Goal: Navigation & Orientation: Find specific page/section

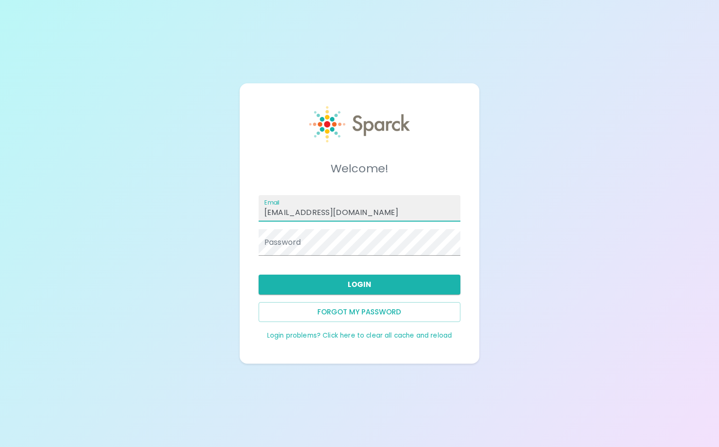
type input "[EMAIL_ADDRESS][DOMAIN_NAME]"
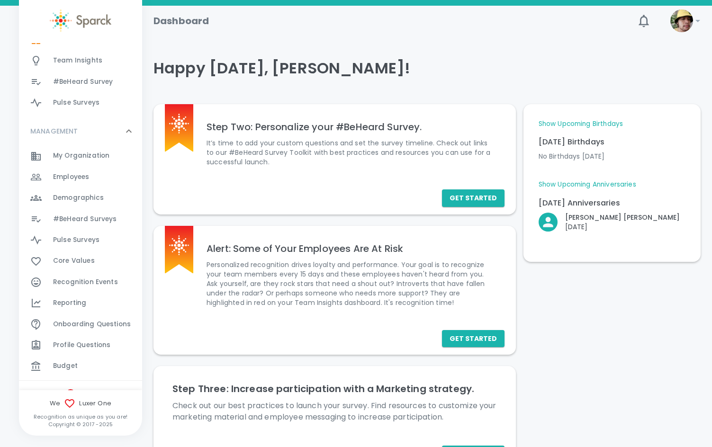
scroll to position [173, 0]
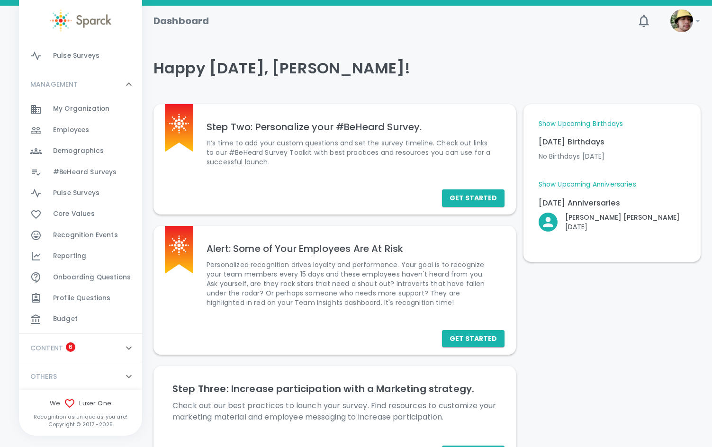
click at [86, 238] on span "Recognition Events" at bounding box center [85, 235] width 65 height 9
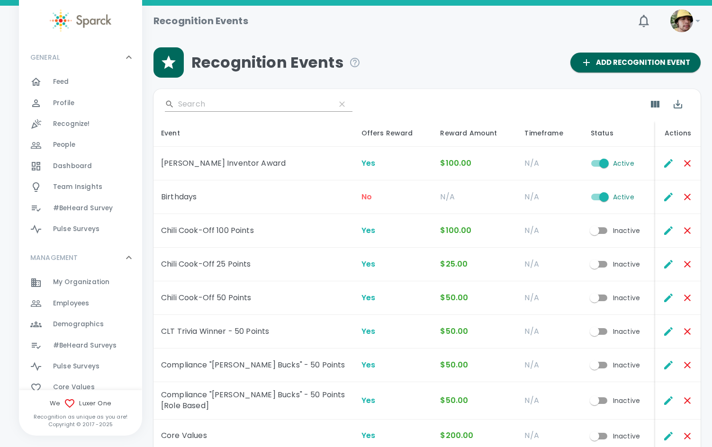
click at [238, 100] on input "Search" at bounding box center [253, 104] width 150 height 15
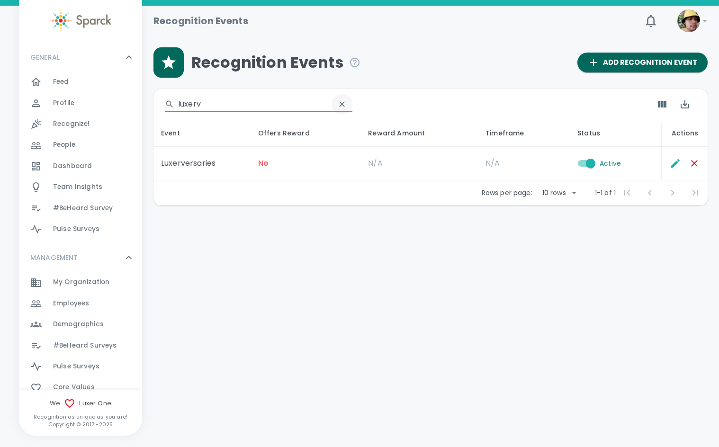
type input "luxerv"
click at [339, 106] on icon "clear" at bounding box center [342, 104] width 6 height 6
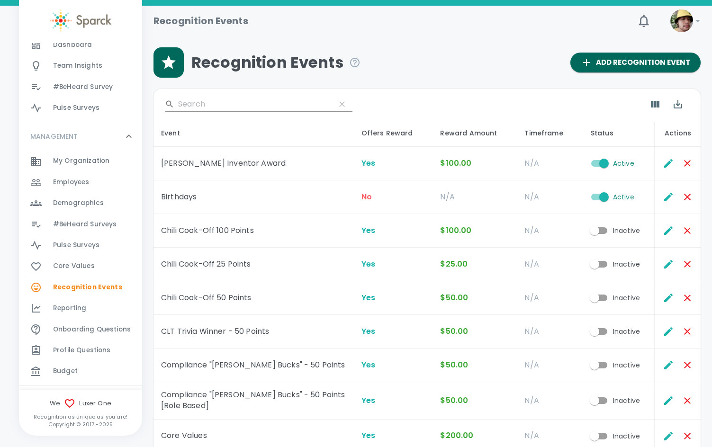
scroll to position [142, 0]
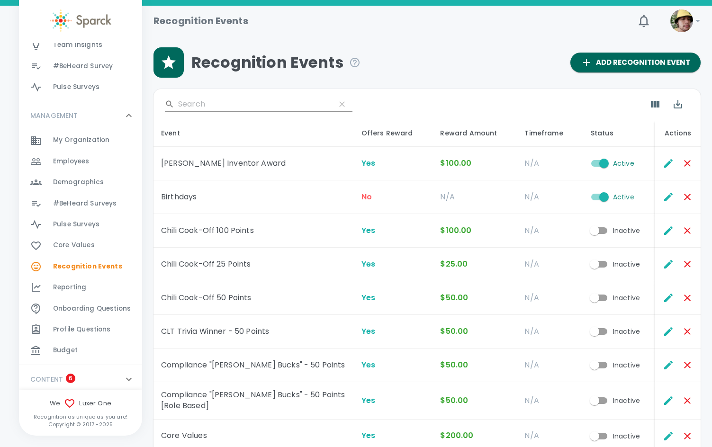
click at [89, 283] on div "Reporting 0" at bounding box center [97, 287] width 89 height 13
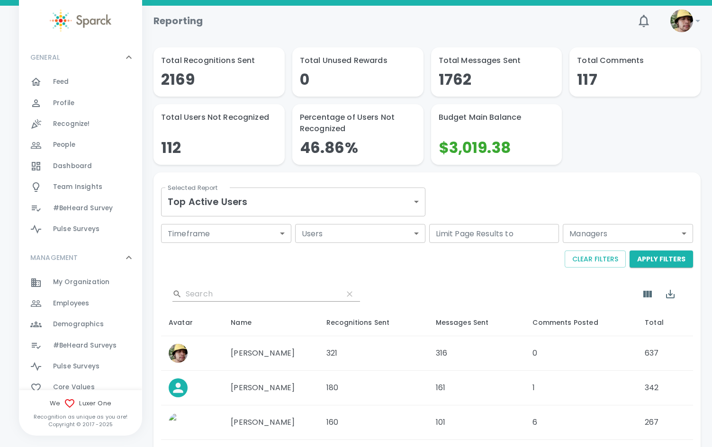
click at [233, 292] on input "Search" at bounding box center [261, 293] width 150 height 15
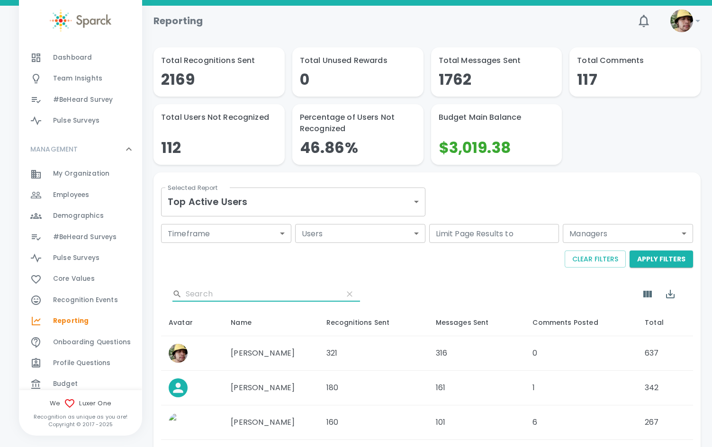
scroll to position [173, 0]
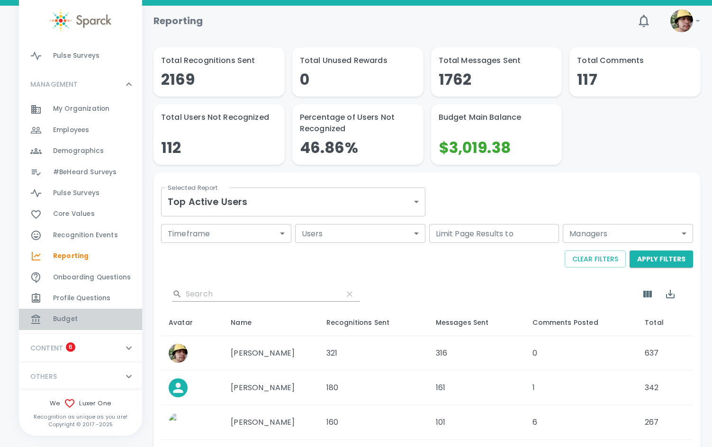
click at [99, 320] on div "Budget 0" at bounding box center [97, 319] width 89 height 13
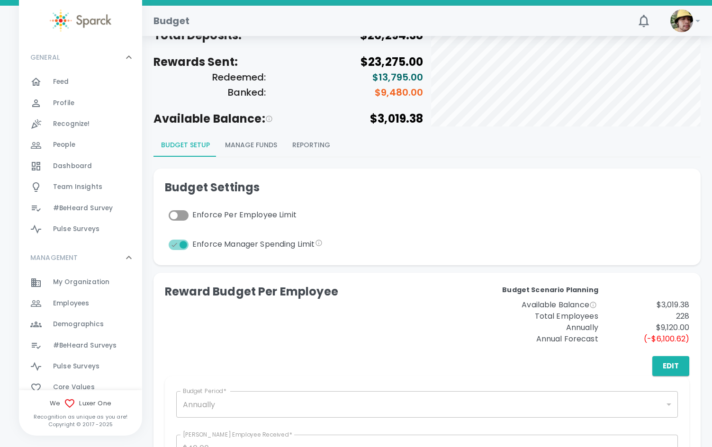
scroll to position [47, 0]
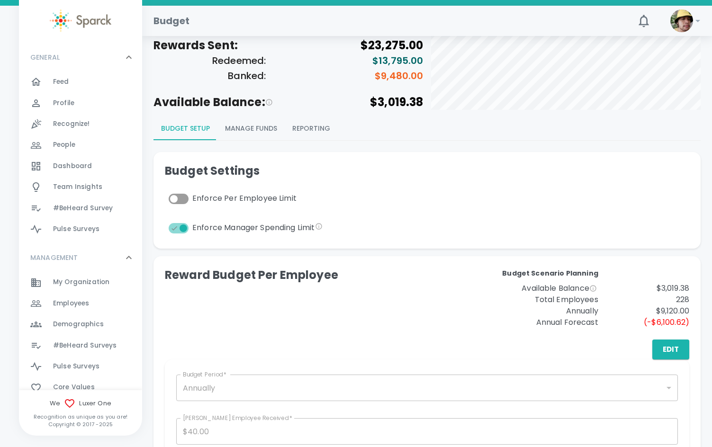
click at [272, 126] on button "Manage Funds" at bounding box center [250, 128] width 67 height 23
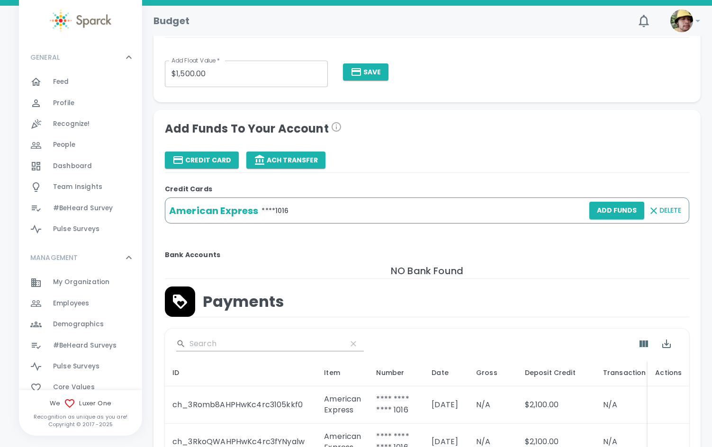
scroll to position [0, 0]
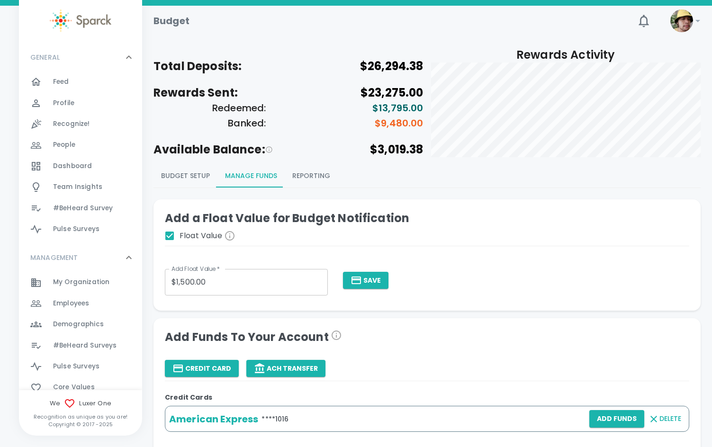
click at [304, 182] on button "Reporting" at bounding box center [311, 176] width 53 height 23
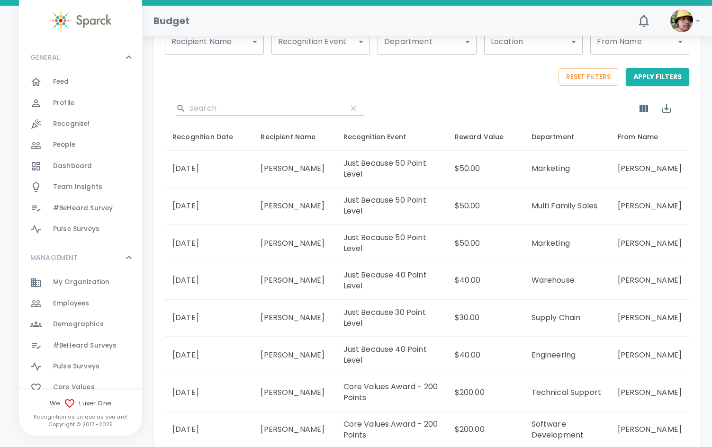
scroll to position [237, 0]
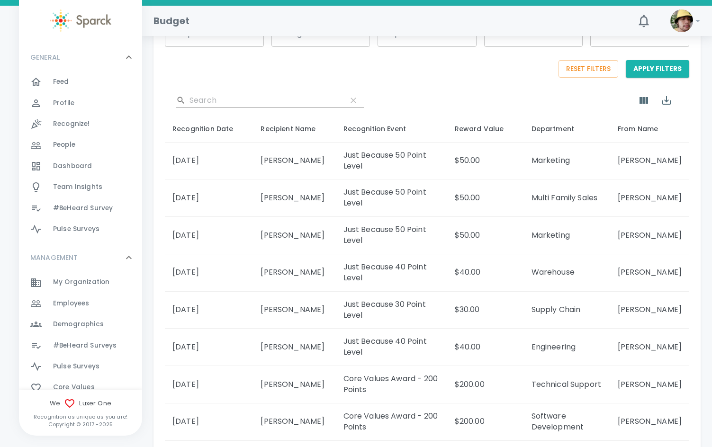
click at [232, 97] on input "Search" at bounding box center [264, 100] width 150 height 15
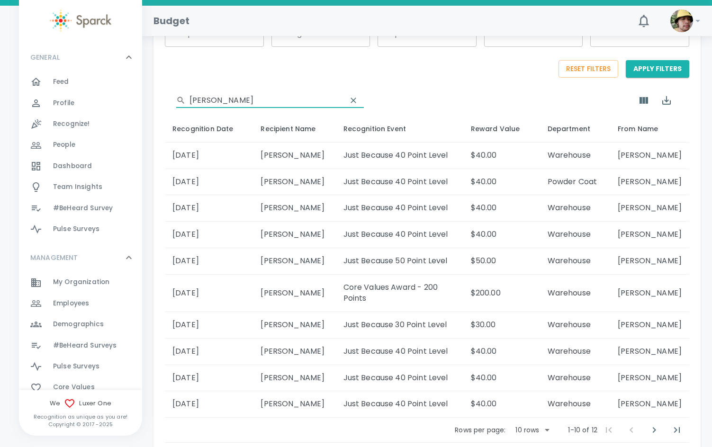
type input "[PERSON_NAME]"
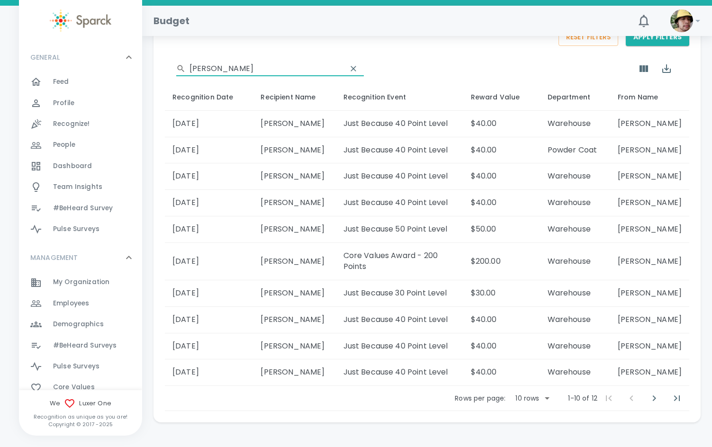
scroll to position [284, 0]
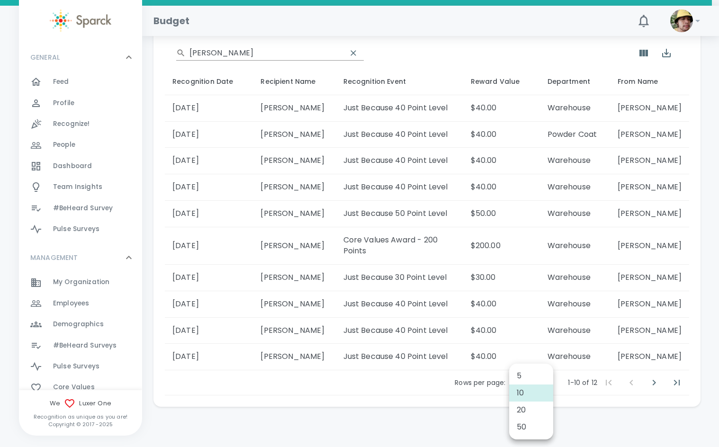
click at [534, 377] on body "Skip Navigation Budget 0 ! GENERAL 0 Feed 0 Profile 0 Recognize! 0 People 0 Das…" at bounding box center [359, 91] width 719 height 751
click at [537, 415] on li "20" at bounding box center [531, 410] width 44 height 17
type input "20"
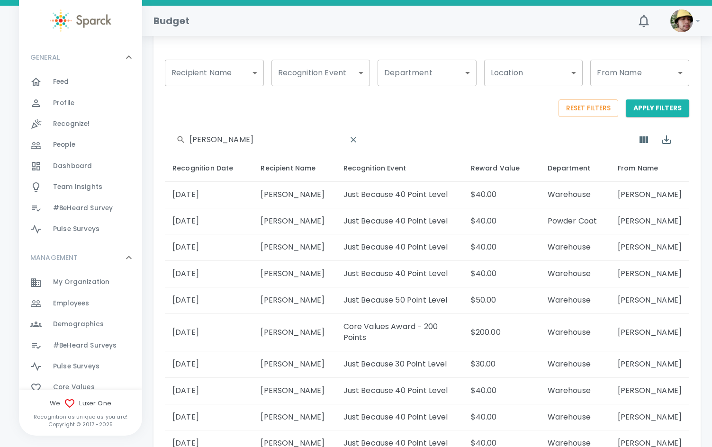
scroll to position [48, 0]
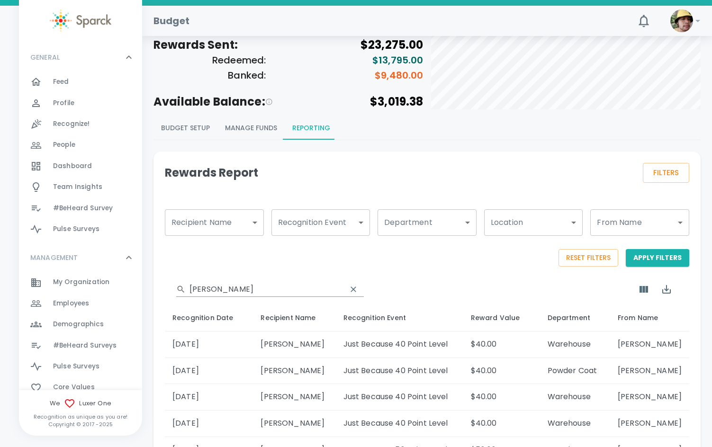
click at [73, 140] on span "People" at bounding box center [64, 144] width 22 height 9
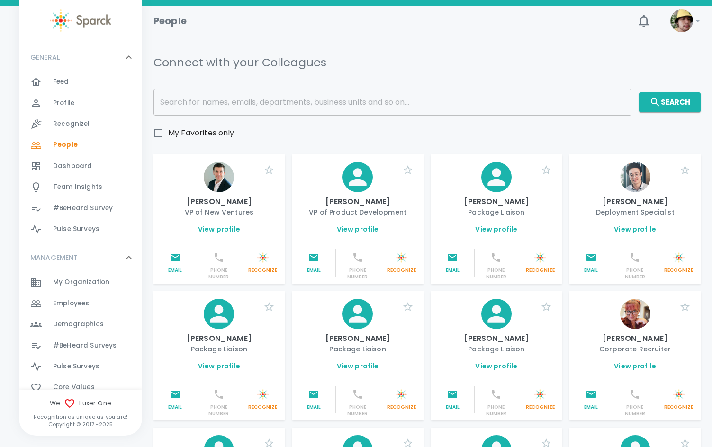
click at [251, 98] on input "text" at bounding box center [392, 102] width 478 height 27
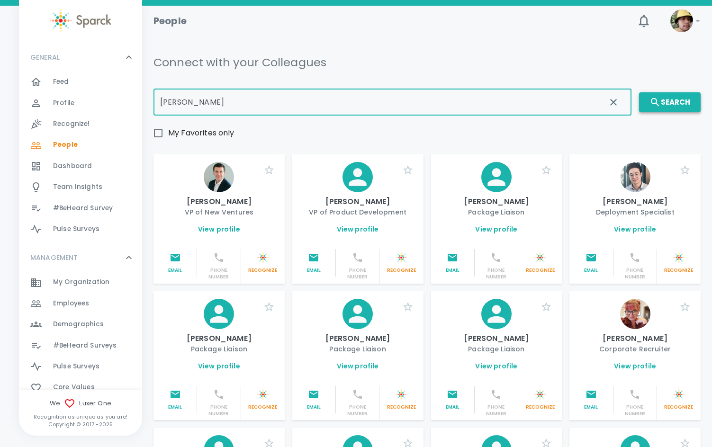
type input "[PERSON_NAME]"
click at [665, 99] on button "Search" at bounding box center [670, 102] width 62 height 20
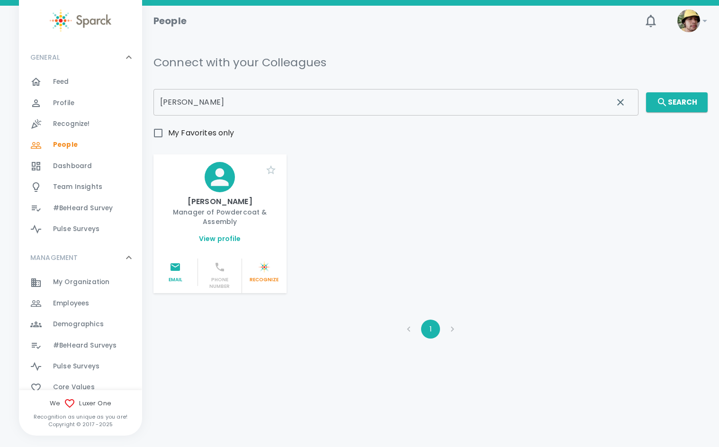
click at [217, 243] on link "View profile" at bounding box center [220, 238] width 42 height 9
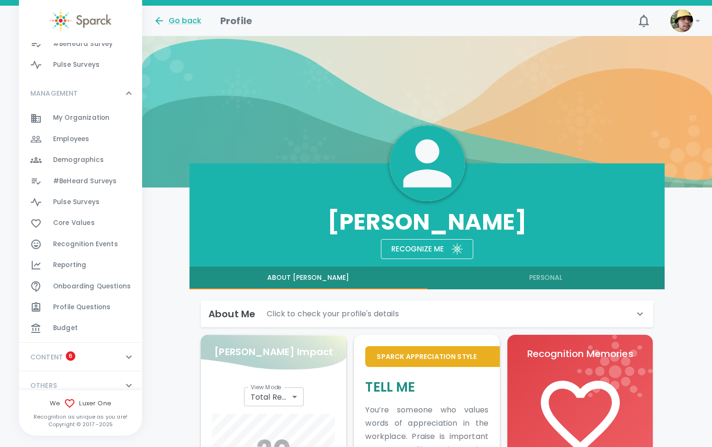
scroll to position [173, 0]
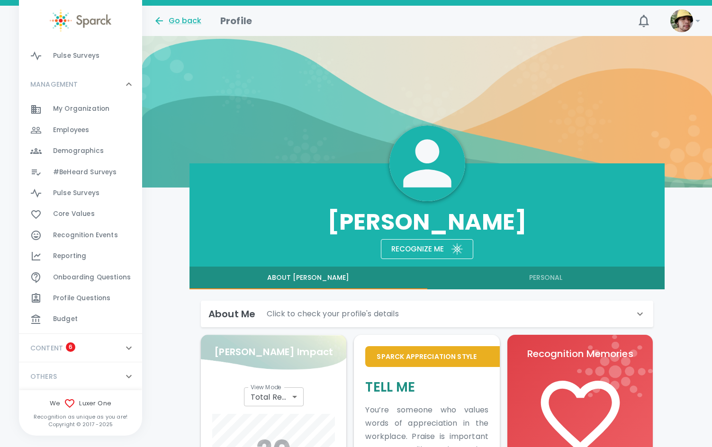
click at [78, 343] on div "CONTENT 6" at bounding box center [75, 348] width 97 height 17
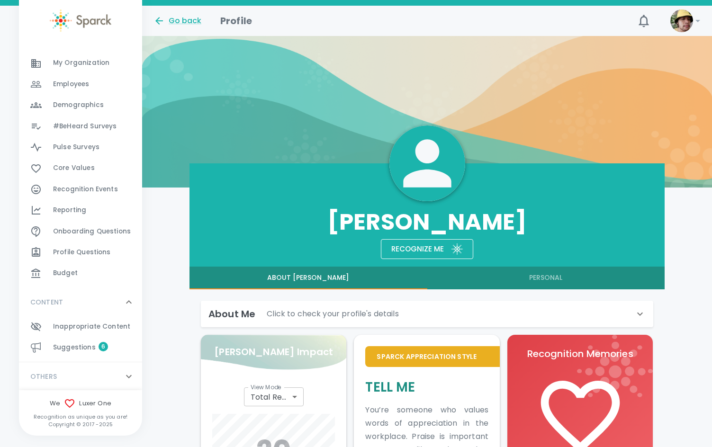
click at [84, 379] on div "OTHERS 0" at bounding box center [75, 376] width 97 height 17
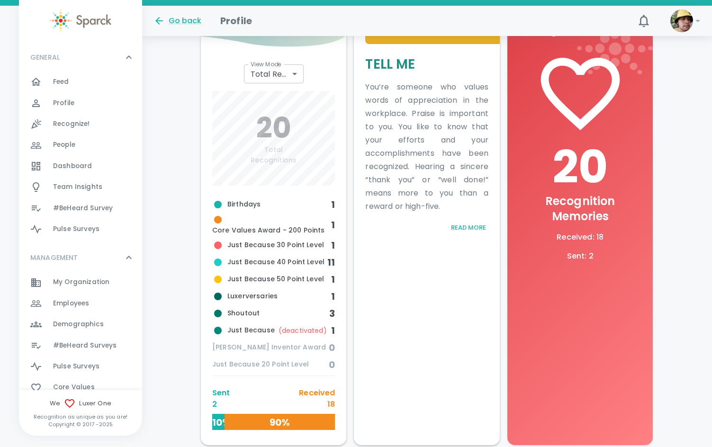
scroll to position [0, 0]
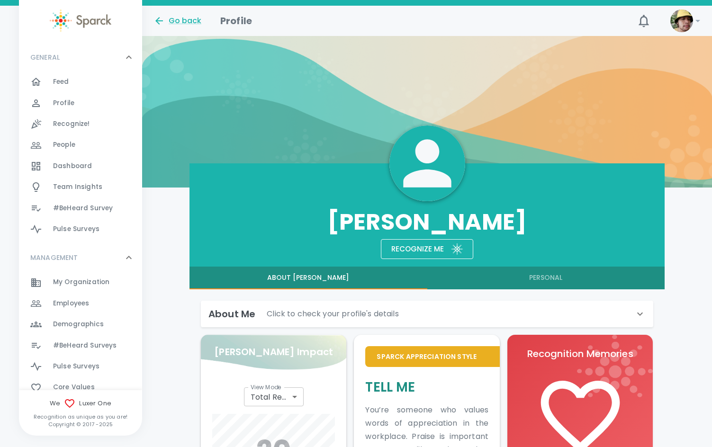
click at [541, 282] on button "Personal" at bounding box center [545, 278] width 237 height 23
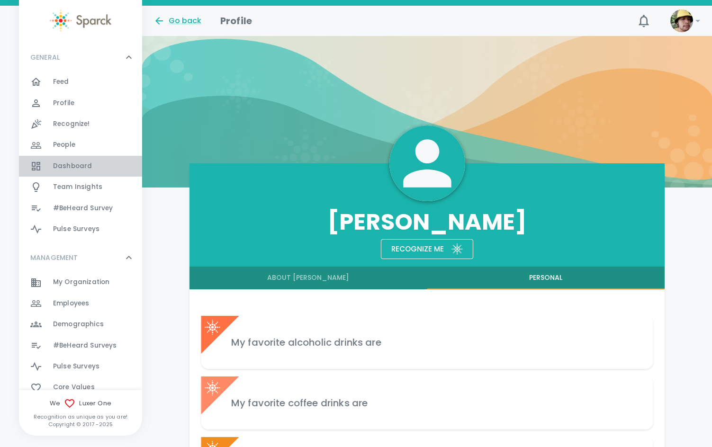
click at [102, 170] on div "Dashboard 0" at bounding box center [97, 166] width 89 height 13
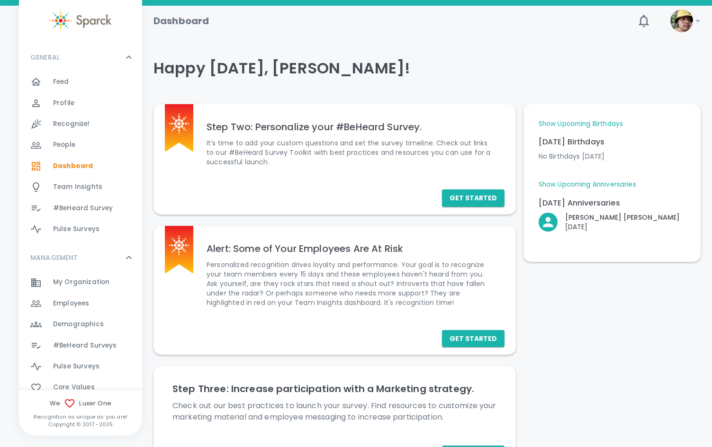
click at [101, 227] on div "Pulse Surveys 0" at bounding box center [97, 229] width 89 height 13
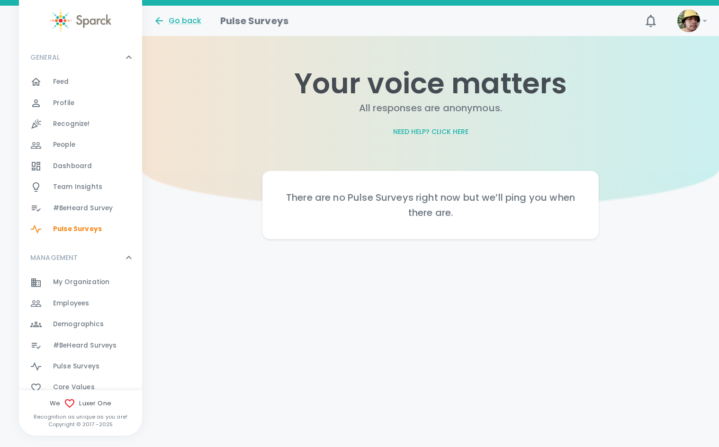
click at [103, 208] on span "#BeHeard Survey" at bounding box center [83, 208] width 60 height 9
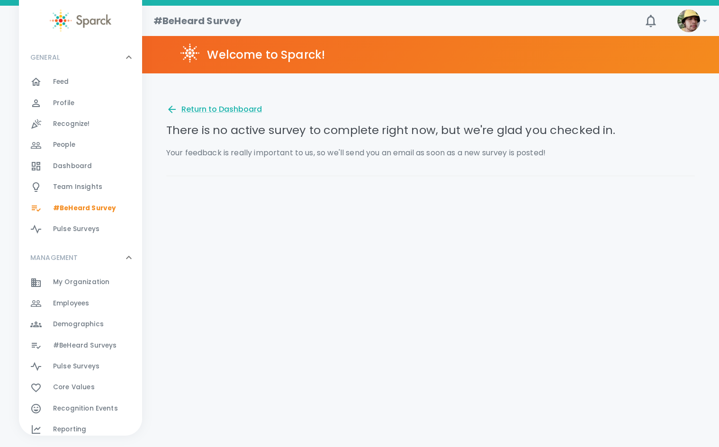
click at [101, 189] on div "Team Insights 0" at bounding box center [97, 186] width 89 height 13
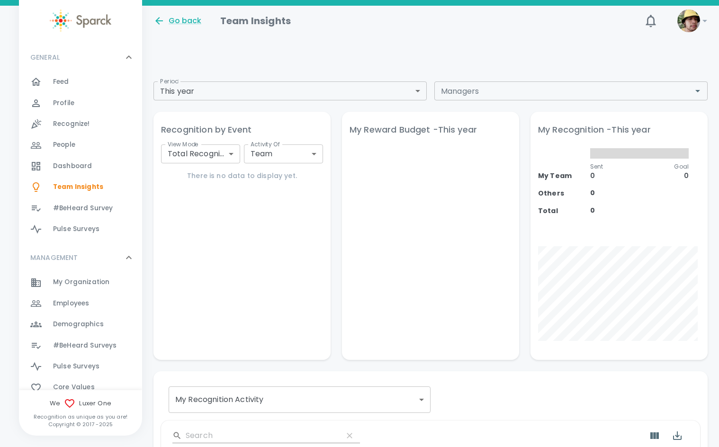
click at [255, 93] on body "Skip Navigation Go back Team Insights ! GENERAL 0 Feed 0 Profile 0 Recognize! 0…" at bounding box center [359, 323] width 719 height 647
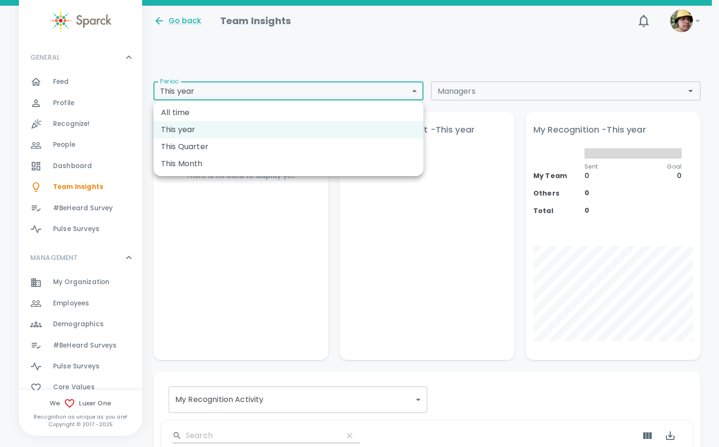
click at [245, 117] on li "All time" at bounding box center [288, 112] width 270 height 17
type input "all_time"
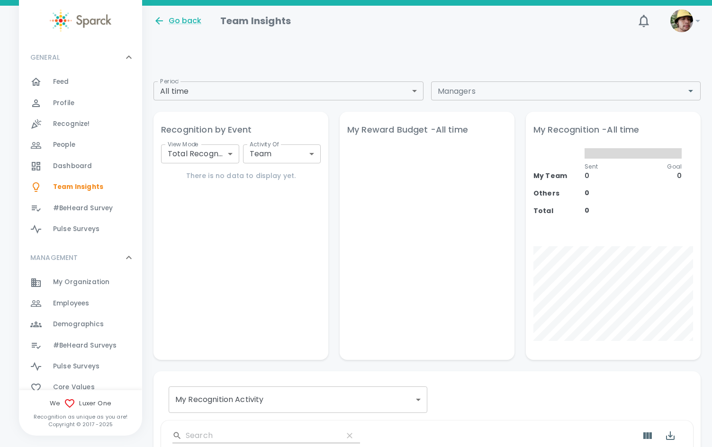
click at [518, 102] on div "My Recognition - All time My Team Others Total 0% Sent 0 Goal 0 0 0" at bounding box center [607, 229] width 186 height 259
click at [516, 98] on div "Managers" at bounding box center [566, 90] width 270 height 19
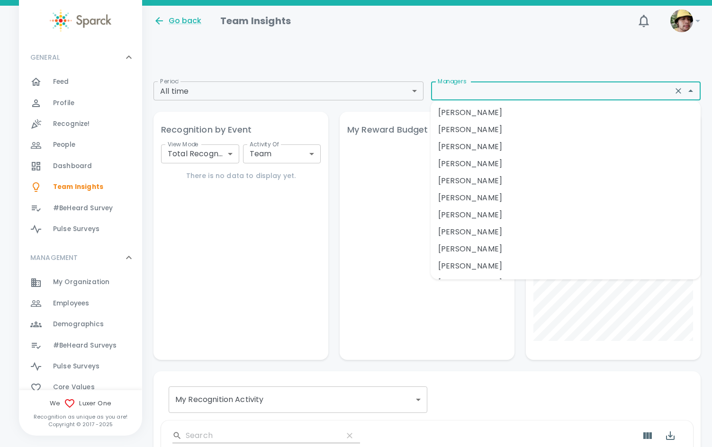
click at [517, 259] on li "[PERSON_NAME]" at bounding box center [565, 266] width 270 height 17
type input "[PERSON_NAME]"
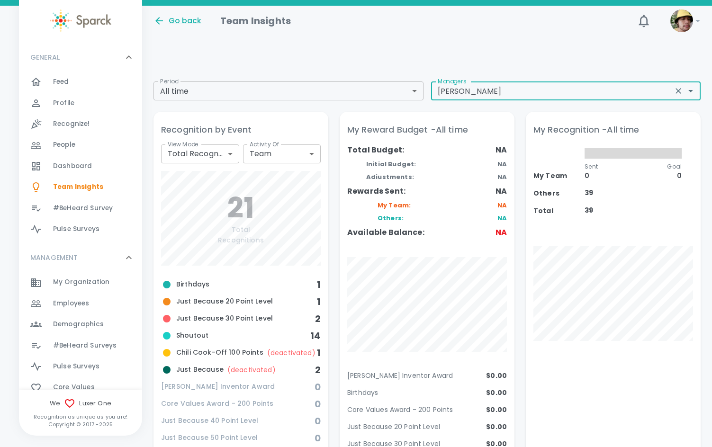
click at [576, 85] on input "[PERSON_NAME]" at bounding box center [552, 90] width 236 height 13
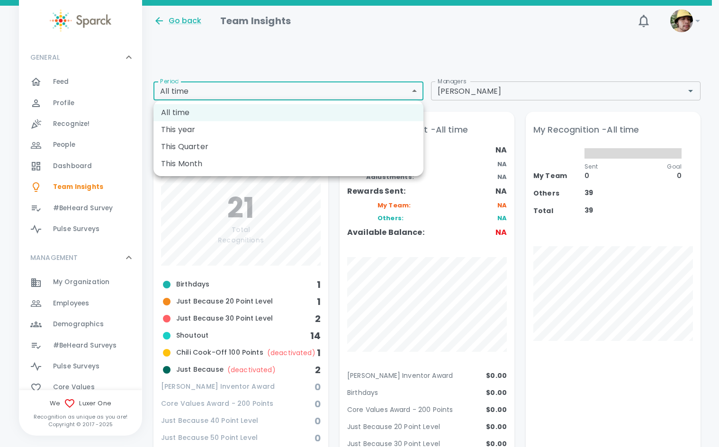
click at [147, 287] on div at bounding box center [359, 223] width 719 height 447
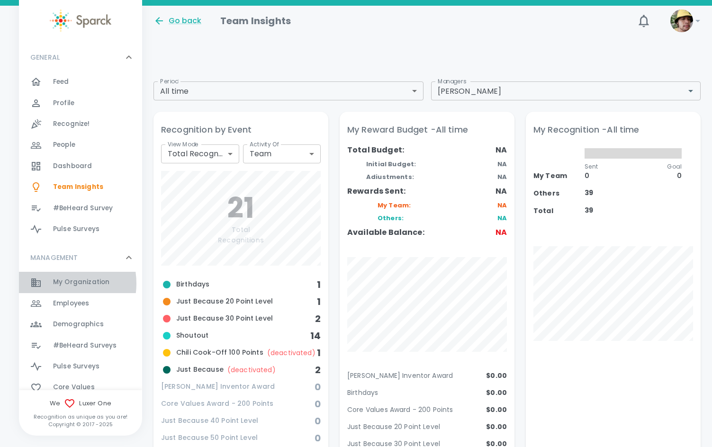
click at [57, 283] on span "My Organization" at bounding box center [81, 281] width 56 height 9
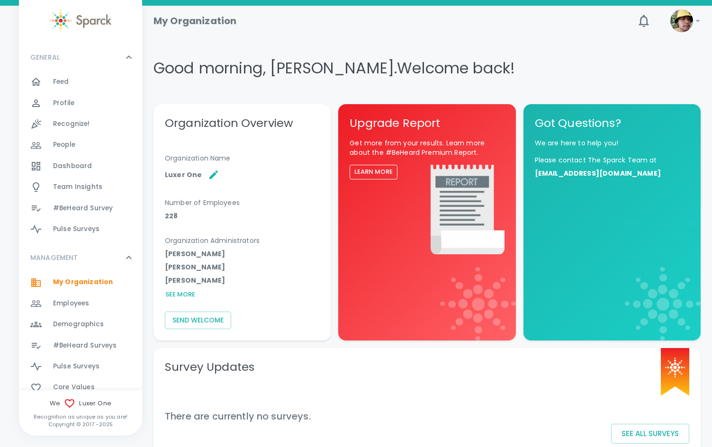
click at [191, 290] on button "See More" at bounding box center [180, 294] width 30 height 11
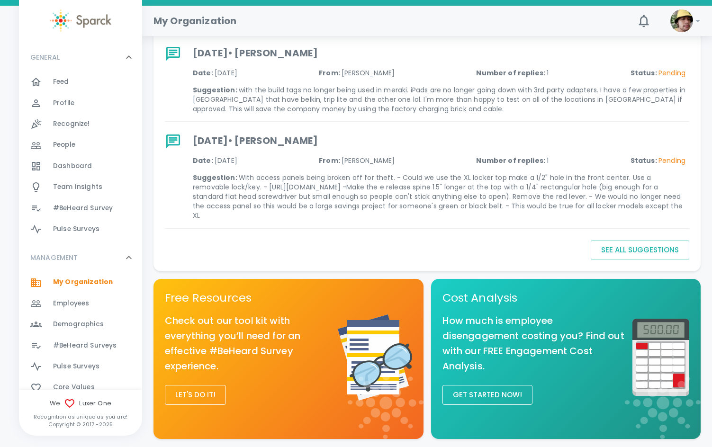
scroll to position [1257, 0]
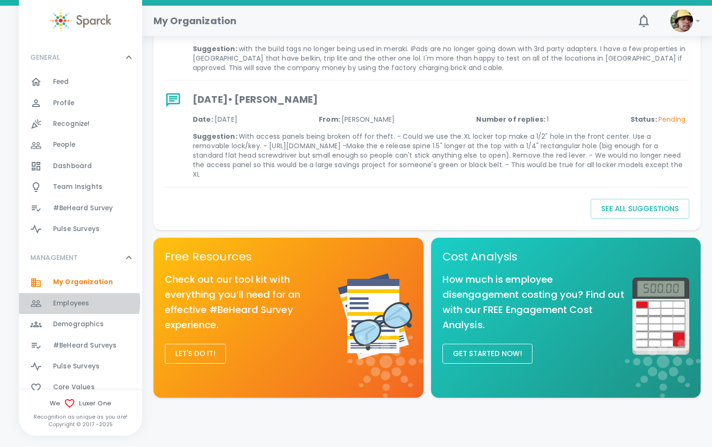
click at [79, 302] on span "Employees" at bounding box center [71, 303] width 36 height 9
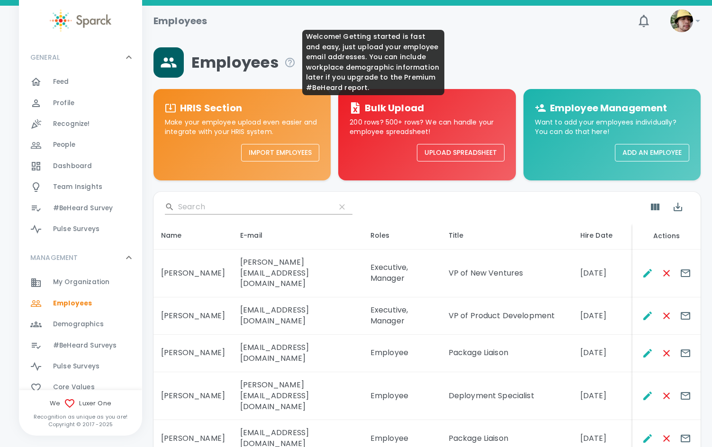
click at [288, 64] on icon at bounding box center [289, 62] width 11 height 11
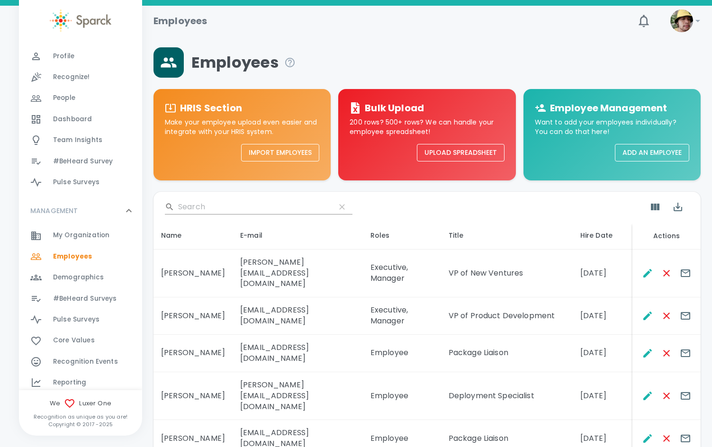
scroll to position [47, 0]
click at [87, 280] on span "Demographics" at bounding box center [78, 276] width 51 height 9
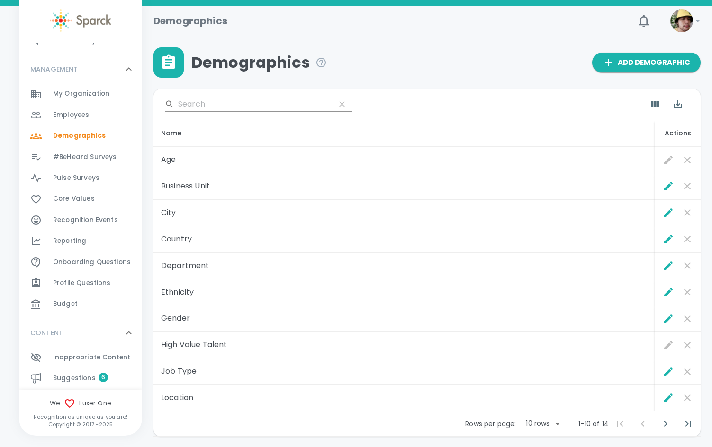
scroll to position [189, 0]
click at [93, 303] on div "Budget 0" at bounding box center [97, 302] width 89 height 13
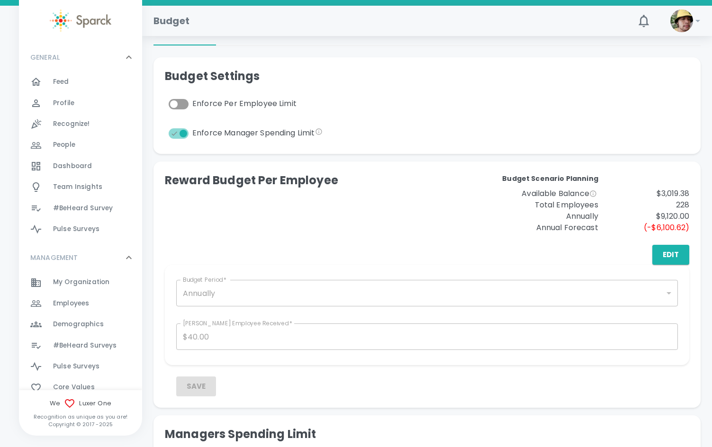
click at [101, 60] on div "GENERAL 0" at bounding box center [75, 57] width 97 height 17
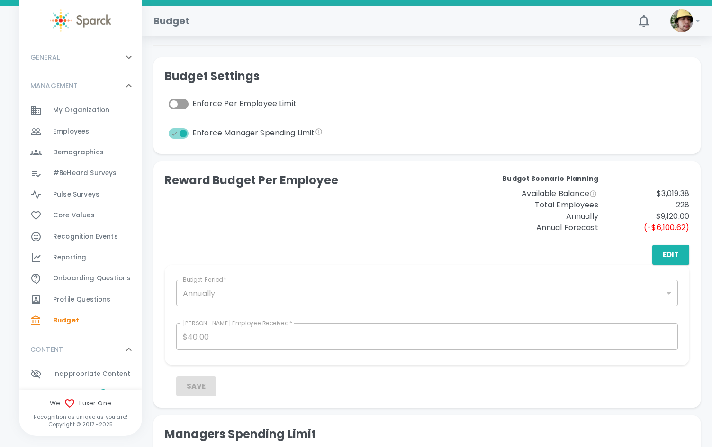
click at [75, 90] on p "MANAGEMENT" at bounding box center [54, 85] width 48 height 9
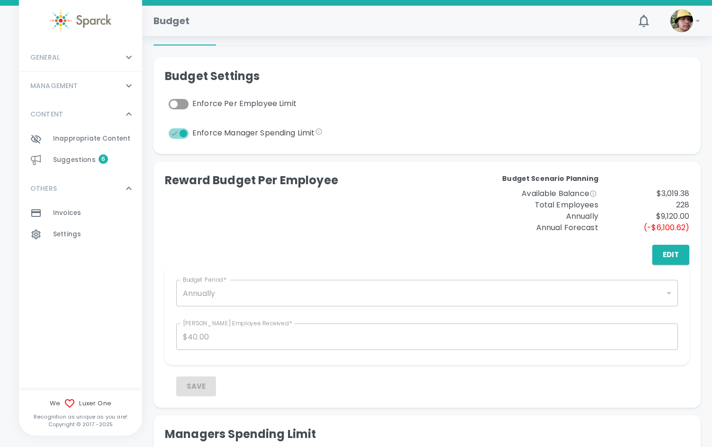
click at [70, 113] on div "CONTENT 0" at bounding box center [75, 114] width 97 height 17
click at [75, 194] on span "Settings 0" at bounding box center [67, 188] width 28 height 13
